Goal: Information Seeking & Learning: Learn about a topic

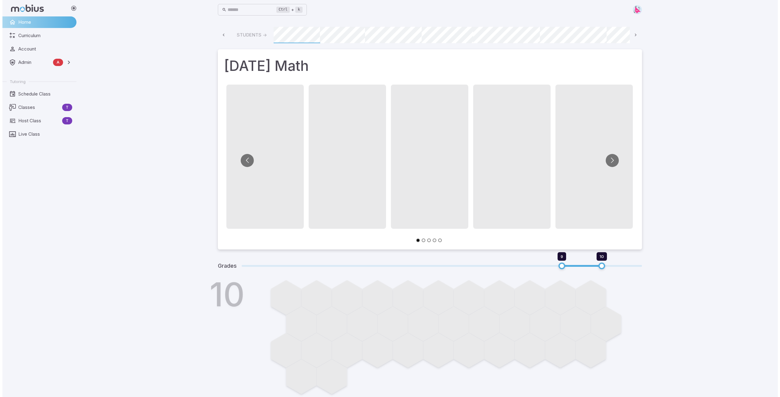
scroll to position [0, 327]
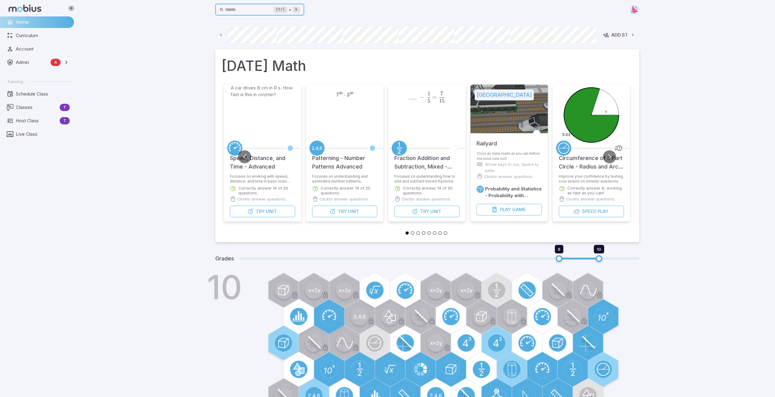
click at [236, 8] on input "text" at bounding box center [249, 10] width 49 height 12
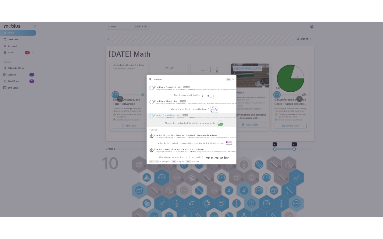
scroll to position [61, 0]
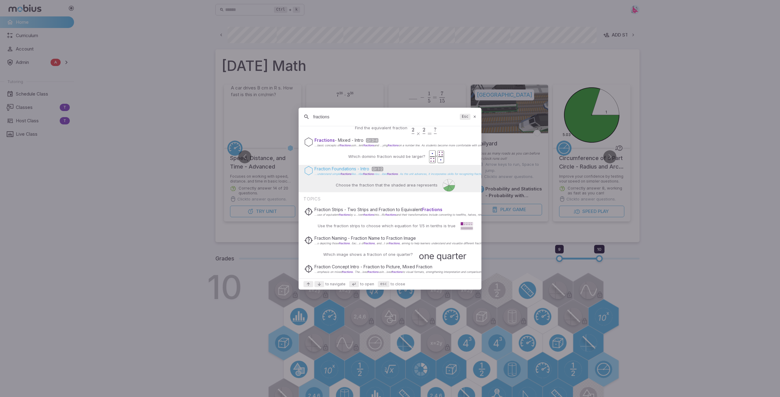
type input "fractions"
click at [344, 174] on span "fractions" at bounding box center [345, 173] width 11 height 3
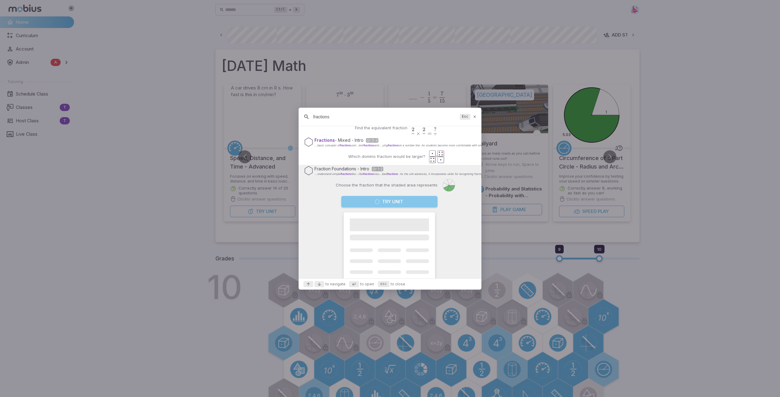
click at [376, 201] on icon "Suggestions" at bounding box center [377, 201] width 5 height 5
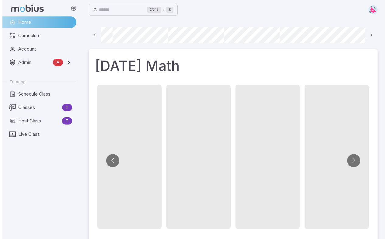
scroll to position [0, 462]
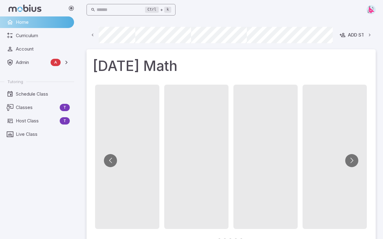
click at [109, 10] on input "text" at bounding box center [121, 10] width 49 height 12
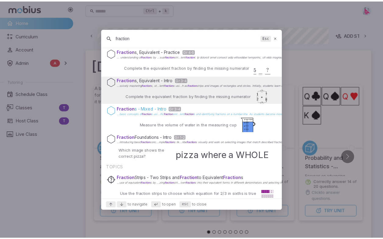
scroll to position [0, 0]
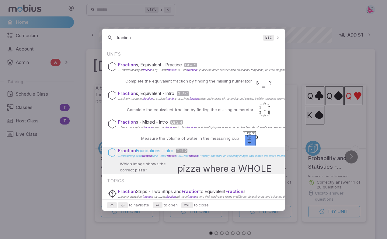
type input "fraction"
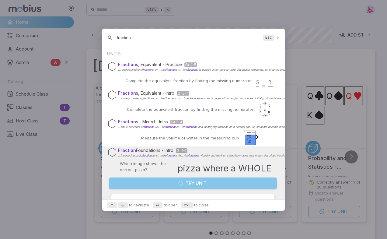
click at [201, 180] on button "Try Unit" at bounding box center [193, 184] width 168 height 12
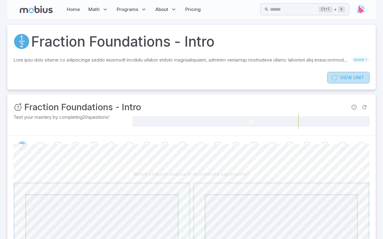
click at [345, 77] on span "View" at bounding box center [346, 77] width 12 height 7
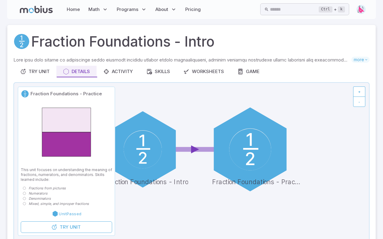
click at [246, 134] on circle at bounding box center [250, 150] width 42 height 42
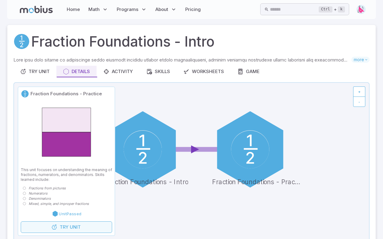
click at [64, 229] on span "Try" at bounding box center [64, 227] width 9 height 7
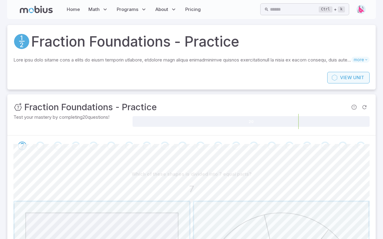
click at [345, 78] on span "View" at bounding box center [346, 77] width 12 height 7
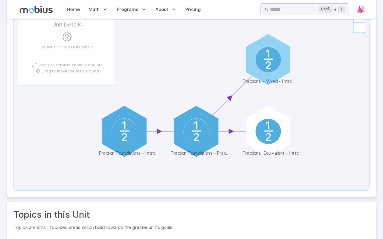
scroll to position [75, 0]
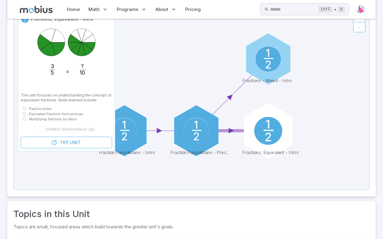
click at [274, 135] on circle at bounding box center [268, 131] width 28 height 28
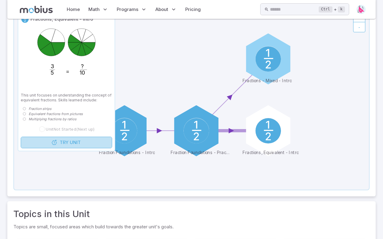
click at [59, 142] on link "Try Unit" at bounding box center [66, 143] width 91 height 12
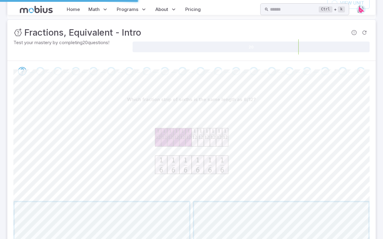
scroll to position [0, 0]
